Goal: Task Accomplishment & Management: Use online tool/utility

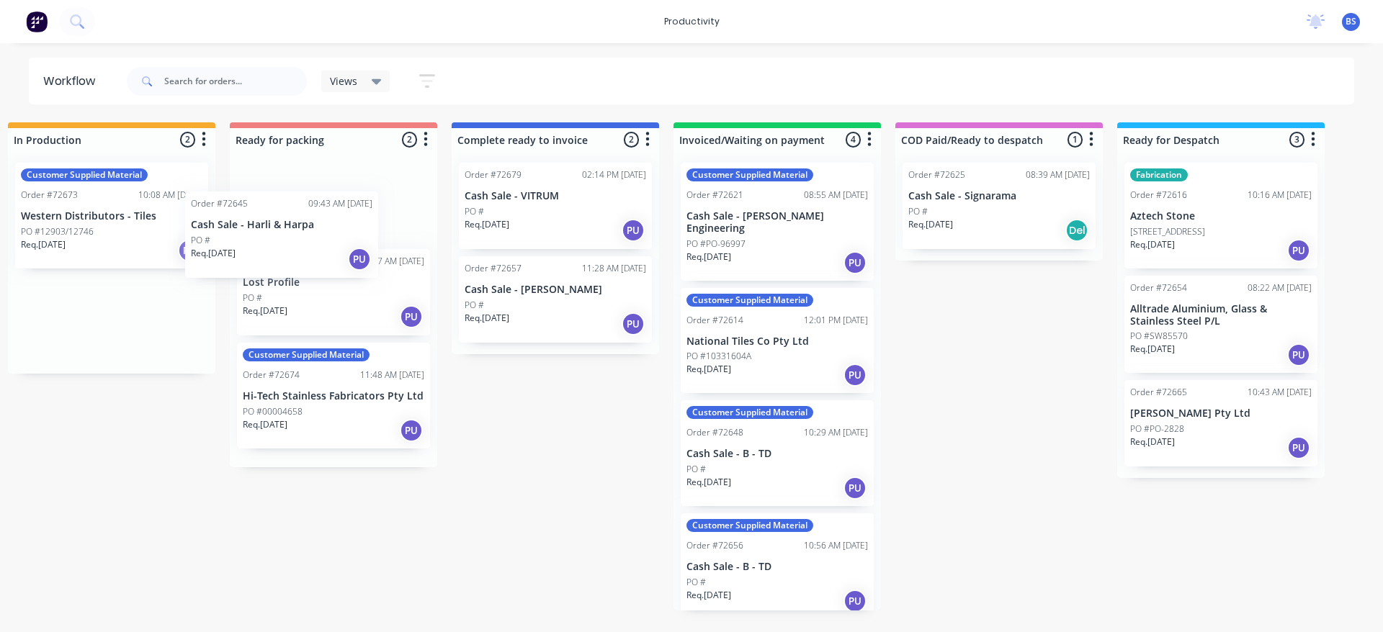
scroll to position [0, 904]
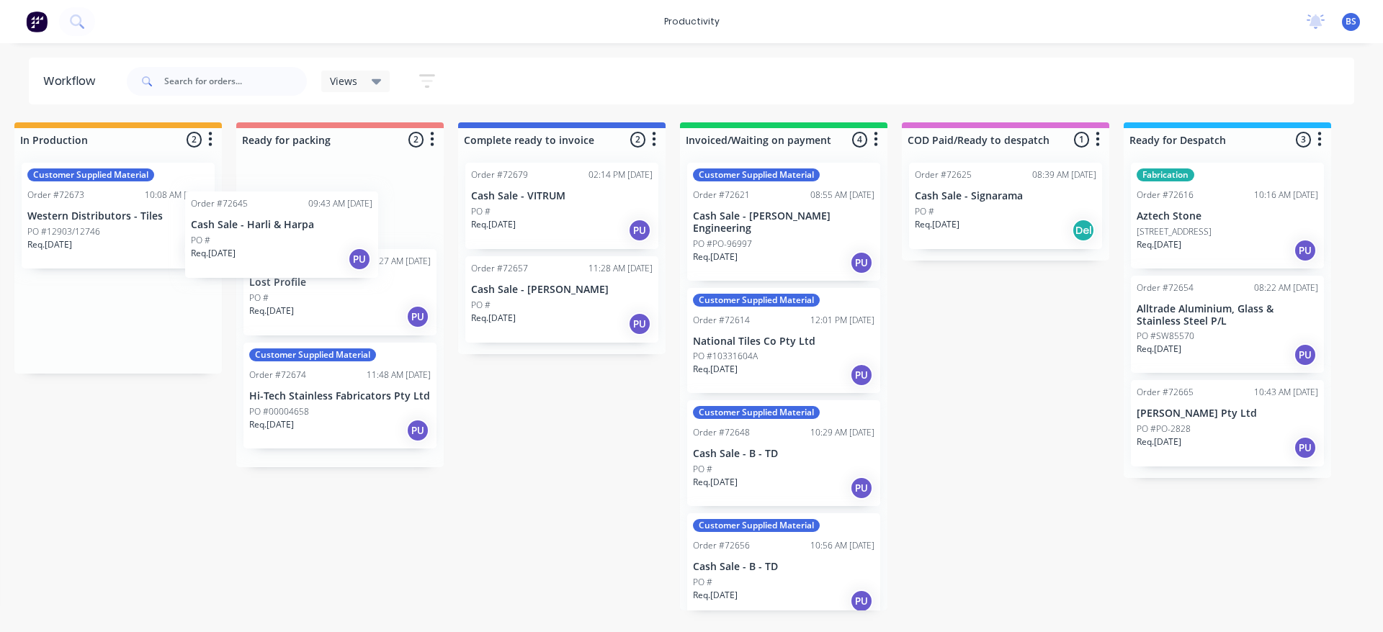
drag, startPoint x: 112, startPoint y: 318, endPoint x: 376, endPoint y: 221, distance: 280.7
click at [375, 221] on div "Submitted 1 Sort By Created date Required date Order number Customer name Most …" at bounding box center [390, 366] width 2611 height 488
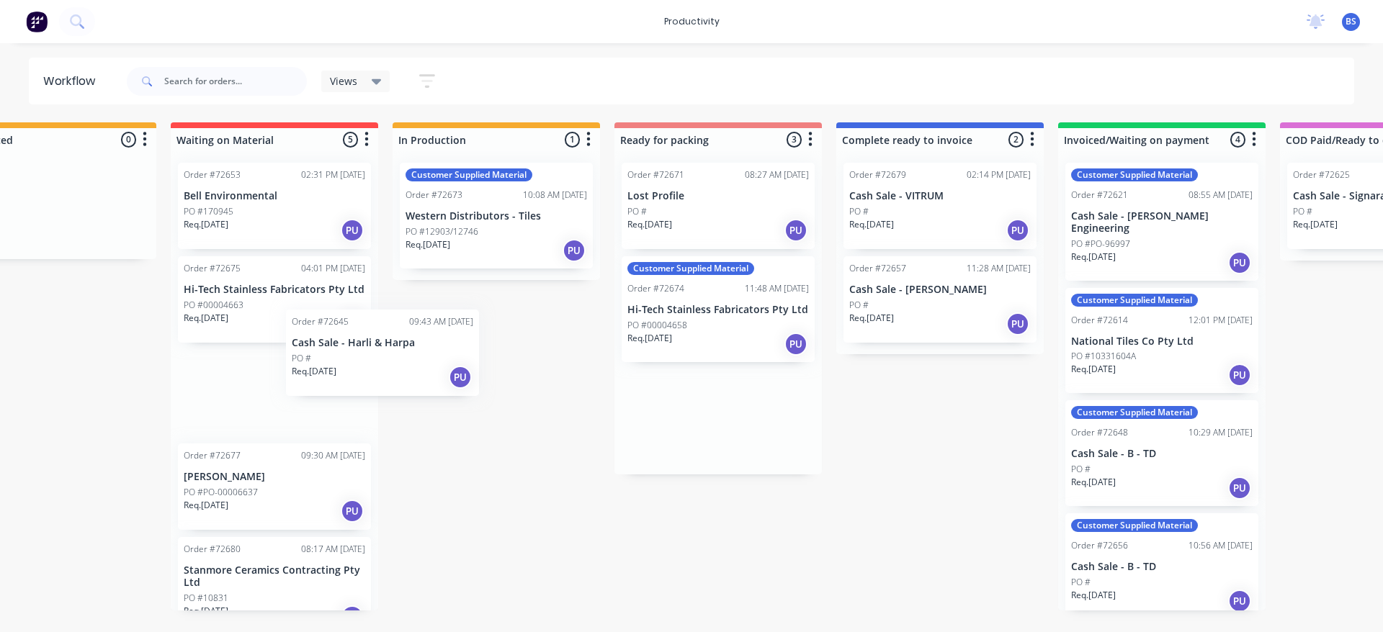
scroll to position [0, 502]
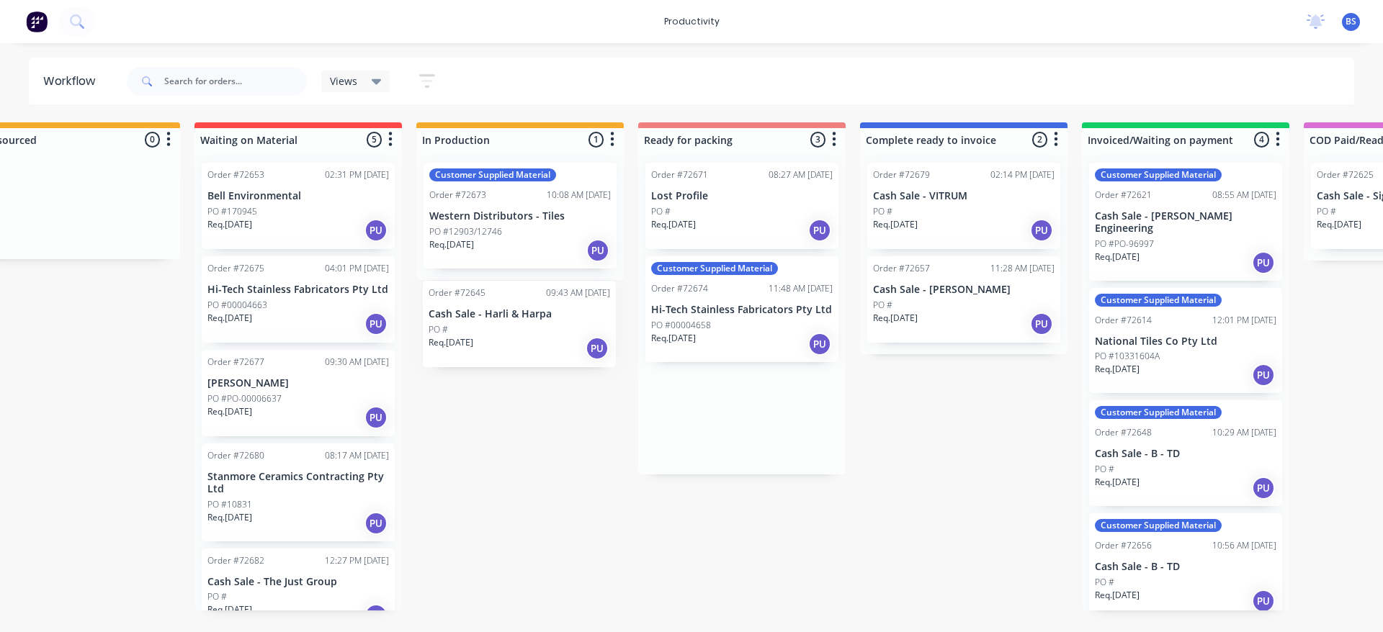
drag, startPoint x: 375, startPoint y: 213, endPoint x: 551, endPoint y: 335, distance: 213.8
click at [551, 335] on div "Submitted 1 Sort By Created date Required date Order number Customer name Most …" at bounding box center [792, 366] width 2611 height 488
drag, startPoint x: 701, startPoint y: 221, endPoint x: 506, endPoint y: 341, distance: 228.7
click at [506, 341] on div "Submitted 1 Sort By Created date Required date Order number Customer name Most …" at bounding box center [792, 366] width 2611 height 488
drag, startPoint x: 701, startPoint y: 201, endPoint x: 452, endPoint y: 374, distance: 302.7
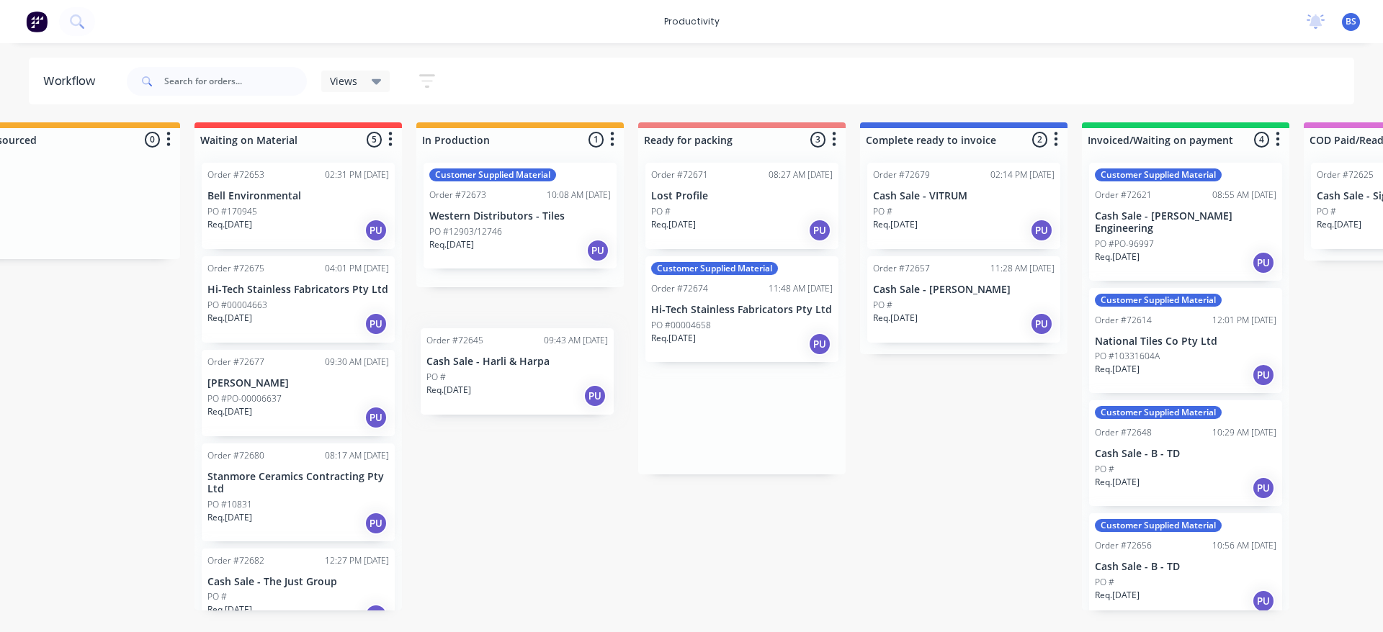
click at [454, 377] on div "Submitted 1 Sort By Created date Required date Order number Customer name Most …" at bounding box center [792, 366] width 2611 height 488
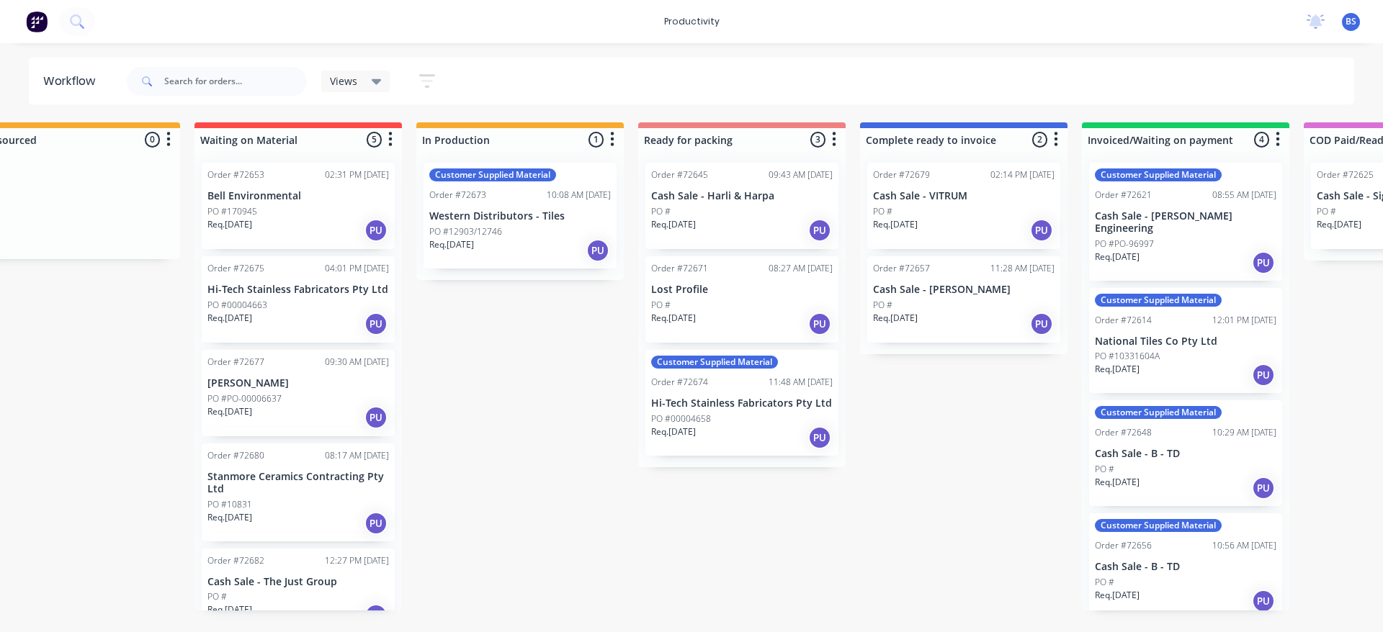
click at [777, 227] on div "Req. 15/08/25 PU" at bounding box center [742, 230] width 182 height 24
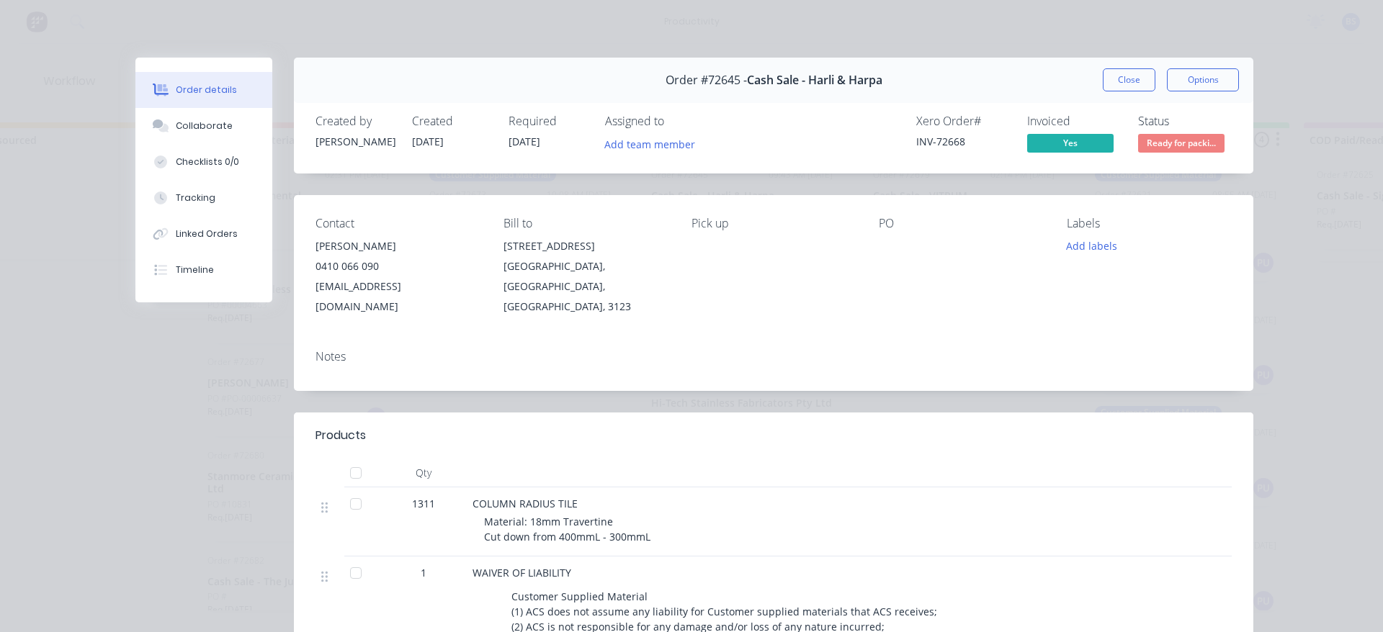
click at [1152, 153] on button "Ready for packi..." at bounding box center [1181, 145] width 86 height 22
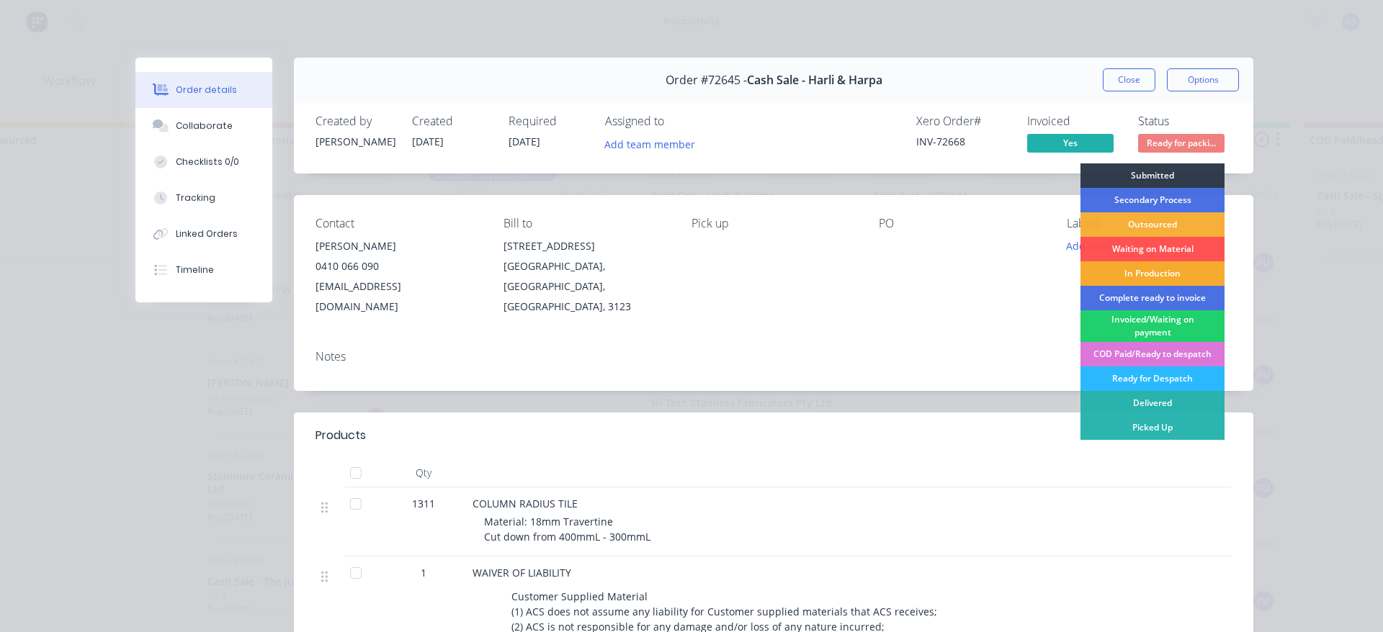
click at [1138, 271] on div "In Production" at bounding box center [1152, 273] width 144 height 24
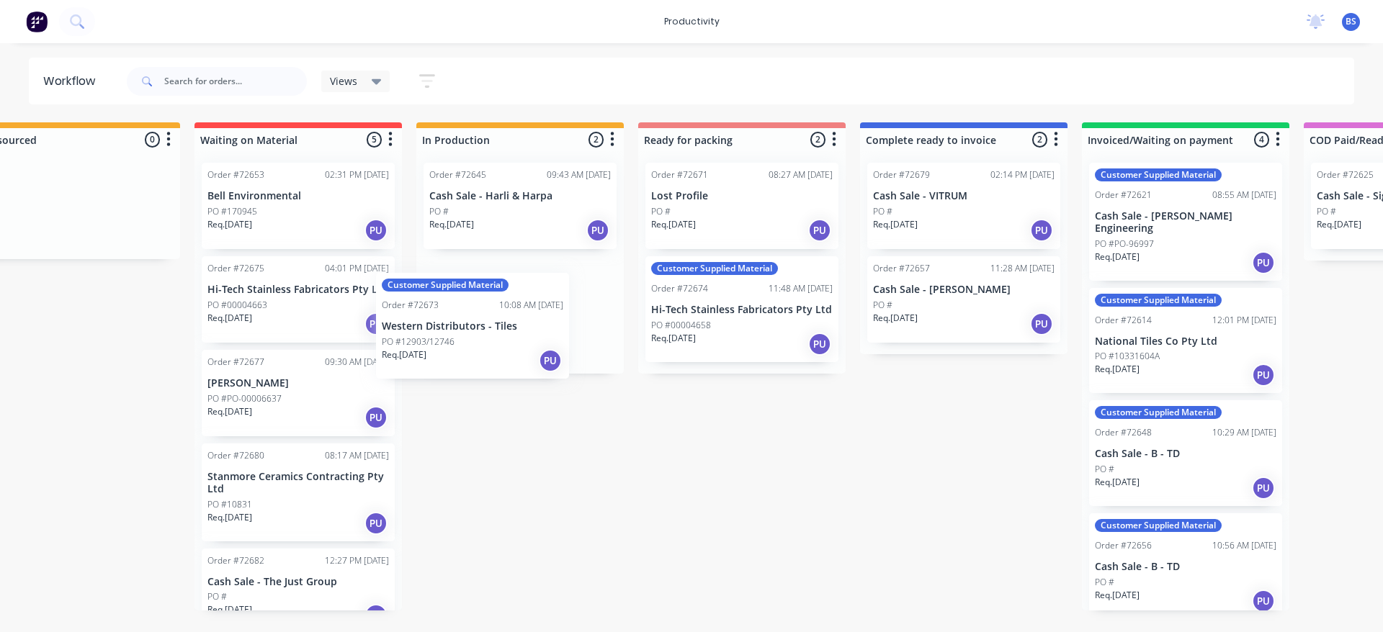
drag, startPoint x: 568, startPoint y: 344, endPoint x: 544, endPoint y: 346, distance: 24.5
click at [538, 353] on div "Order #72645 09:43 AM 08/08/25 Cash Sale - Harli & Harpa PO # Req. 15/08/25 PU …" at bounding box center [519, 262] width 207 height 223
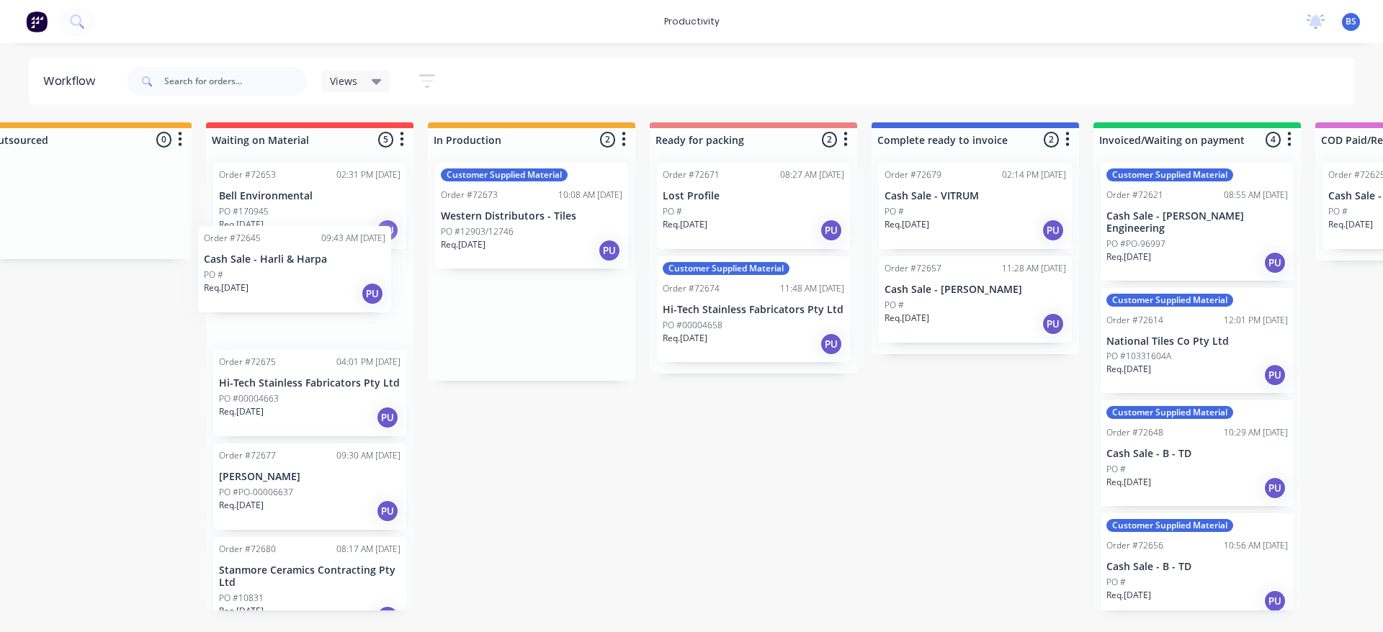
drag, startPoint x: 534, startPoint y: 223, endPoint x: 303, endPoint y: 290, distance: 241.4
click at [303, 290] on div "Submitted 1 Sort By Created date Required date Order number Customer name Most …" at bounding box center [804, 366] width 2611 height 488
click at [735, 225] on div "Req. 12/08/25 PU" at bounding box center [755, 230] width 182 height 24
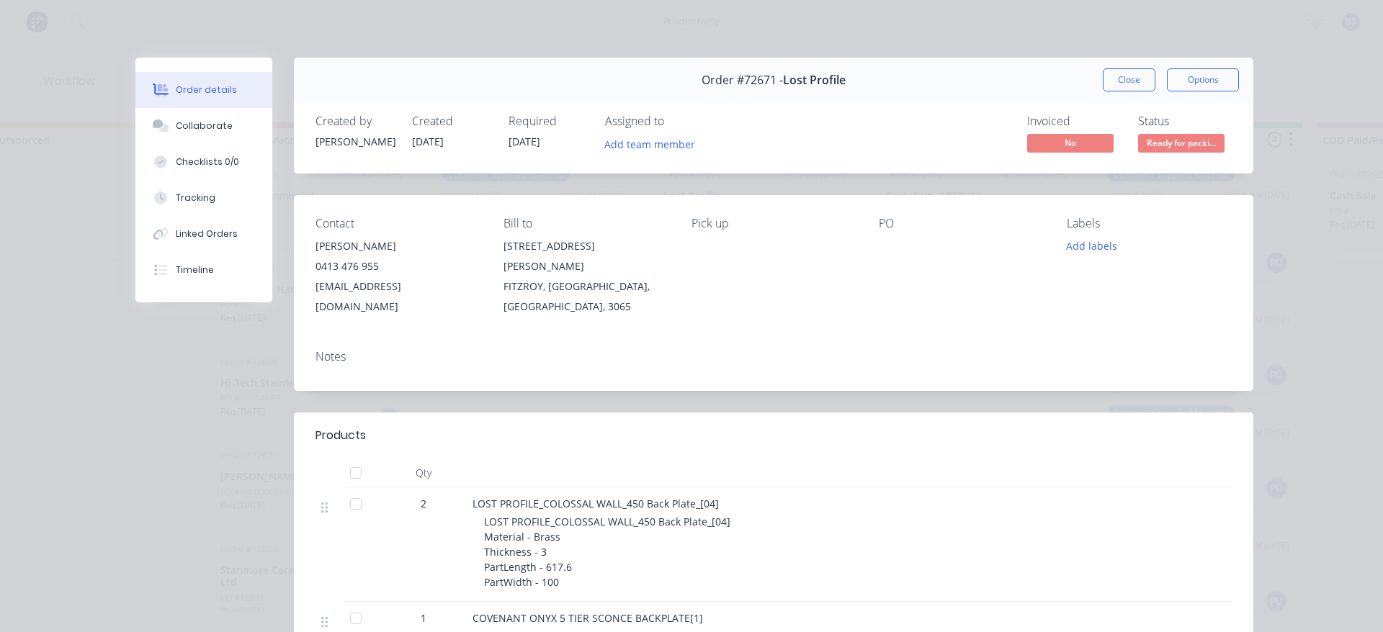
click at [1176, 153] on button "Ready for packi..." at bounding box center [1181, 145] width 86 height 22
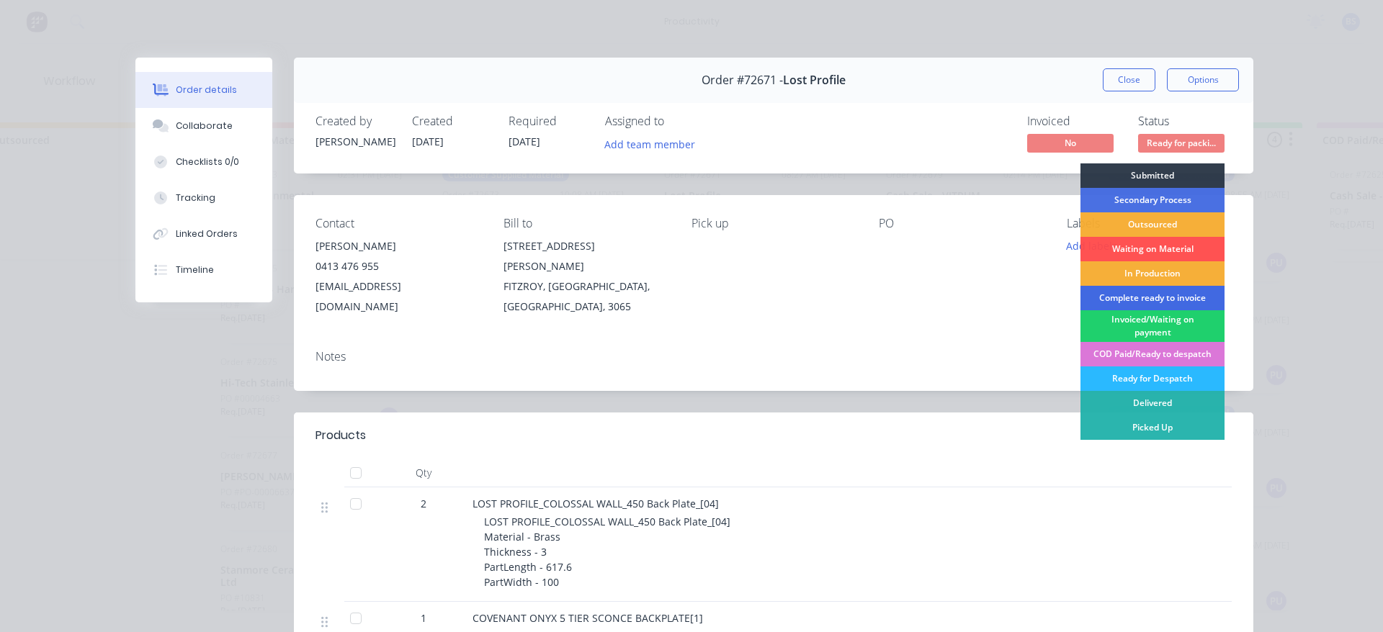
click at [1144, 297] on div "Complete ready to invoice" at bounding box center [1152, 298] width 144 height 24
